Goal: Information Seeking & Learning: Learn about a topic

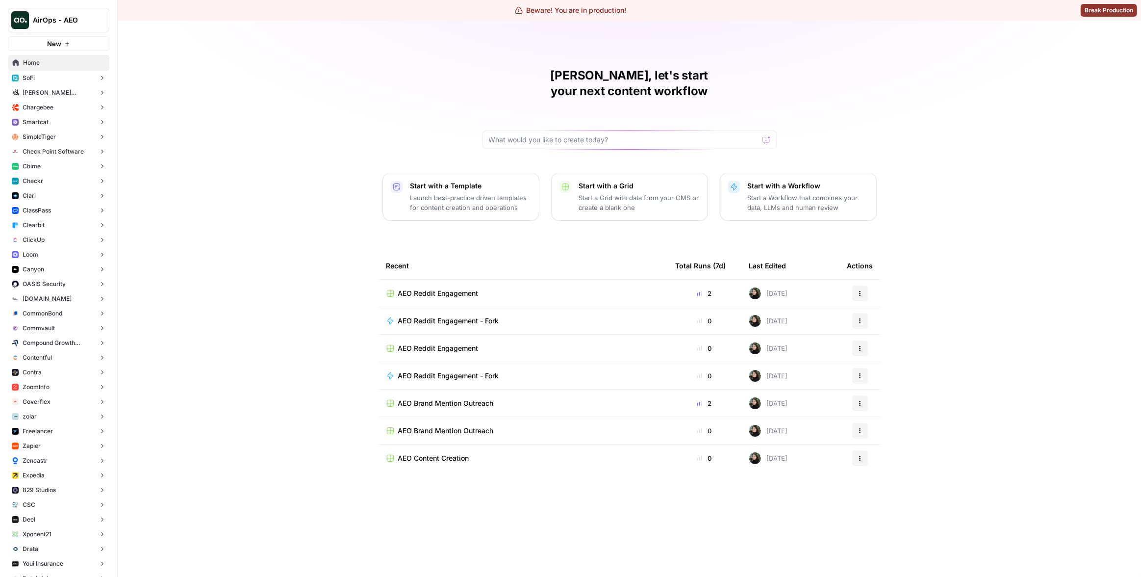
click at [47, 241] on button "ClickUp" at bounding box center [58, 239] width 101 height 15
click at [63, 255] on span "Insights" at bounding box center [68, 255] width 73 height 9
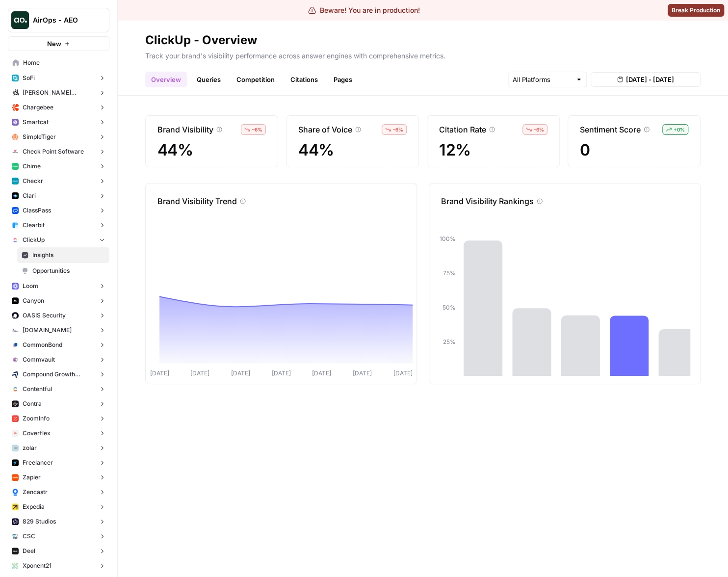
click at [209, 82] on link "Queries" at bounding box center [209, 80] width 36 height 16
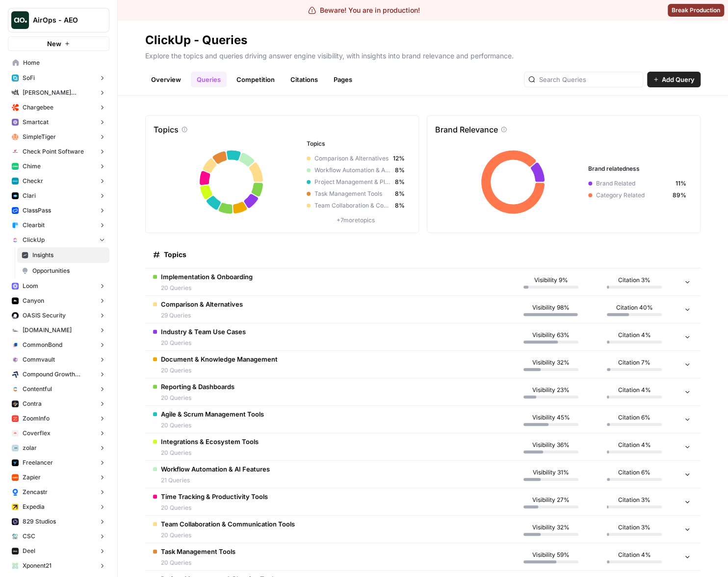
click at [295, 282] on td "Implementation & Onboarding 20 Queries" at bounding box center [327, 281] width 364 height 27
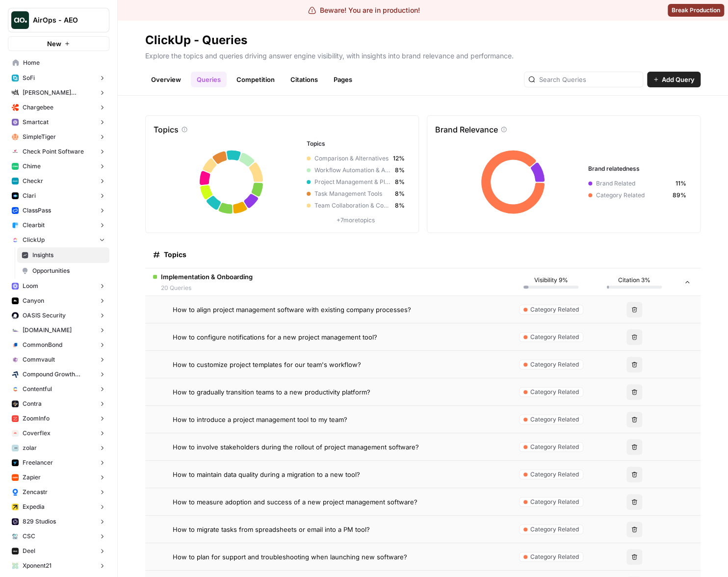
click at [423, 310] on div "How to align project management software with existing company processes?" at bounding box center [337, 309] width 328 height 10
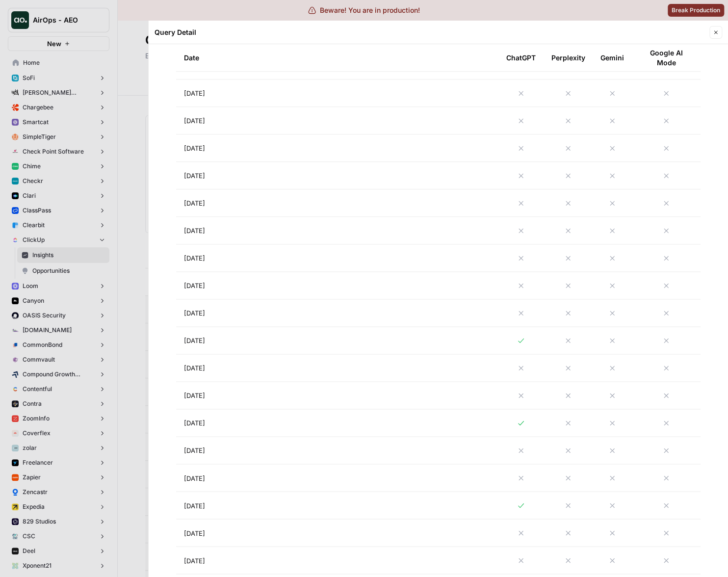
scroll to position [637, 0]
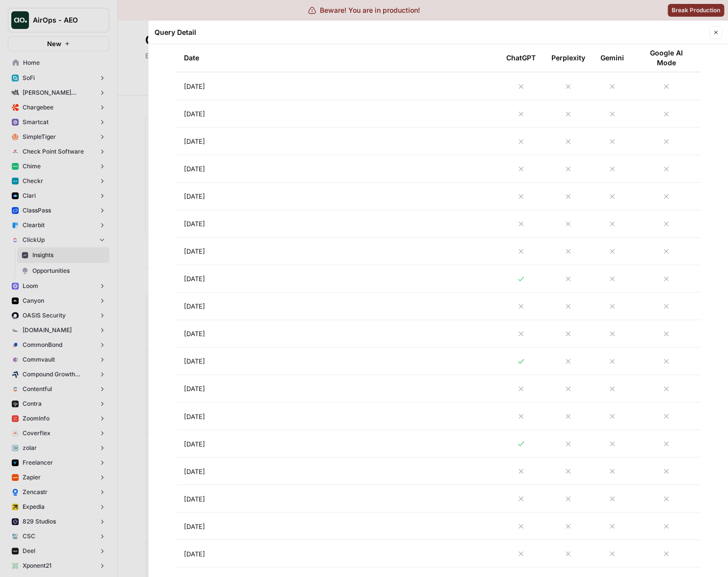
click at [353, 352] on td "[DATE]" at bounding box center [337, 360] width 322 height 27
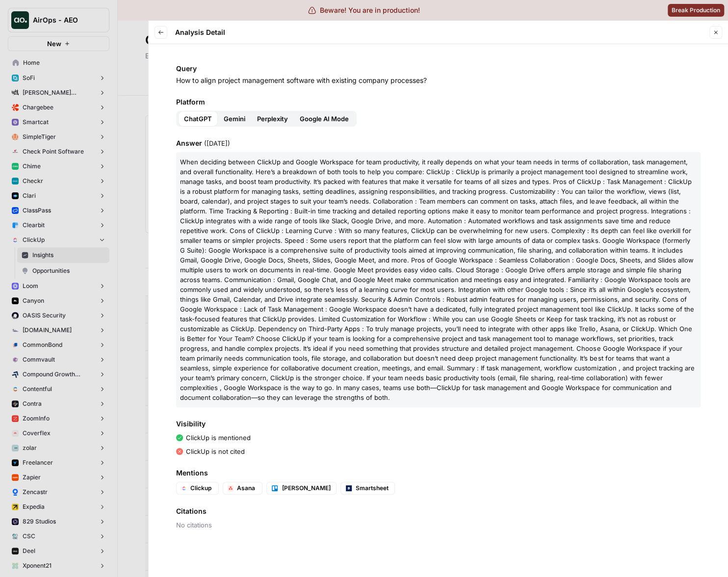
click at [583, 111] on div "Platform ChatGPT Gemini Perplexity Google AI Mode" at bounding box center [438, 111] width 524 height 29
click at [240, 116] on span "Gemini" at bounding box center [235, 119] width 22 height 10
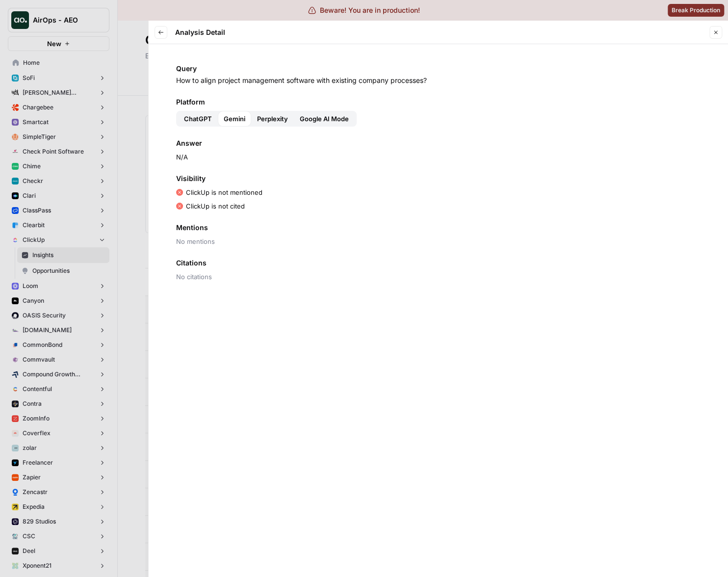
click at [196, 115] on span "ChatGPT" at bounding box center [198, 119] width 28 height 10
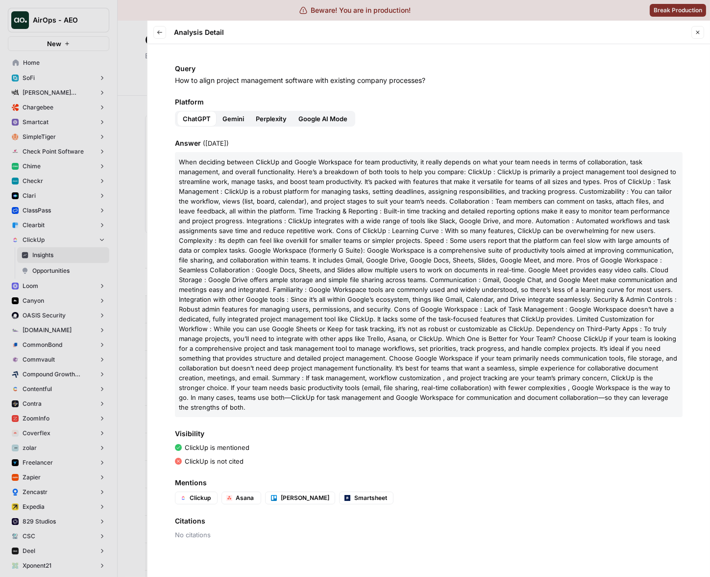
click at [173, 115] on div "Query How to align project management software with existing company processes?…" at bounding box center [429, 310] width 563 height 532
